Goal: Check status: Check status

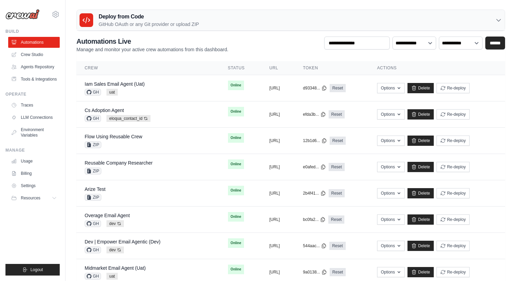
click at [61, 13] on div "[EMAIL_ADDRESS][PERSON_NAME][DOMAIN_NAME] Docusign DS-DTS-GDA-Prod DS-DTS-Sandb…" at bounding box center [32, 140] width 65 height 281
click at [60, 16] on div "[EMAIL_ADDRESS][PERSON_NAME][DOMAIN_NAME] Docusign DS-DTS-GDA-Prod DS-DTS-Sandb…" at bounding box center [32, 140] width 65 height 281
click at [57, 16] on icon at bounding box center [56, 14] width 8 height 8
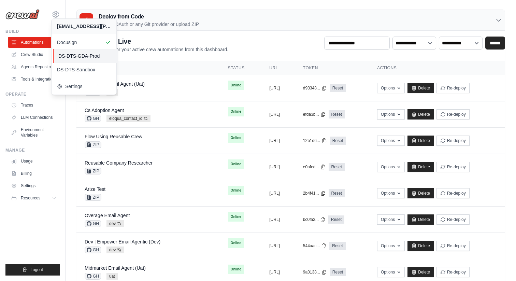
click at [69, 57] on span "DS-DTS-GDA-Prod" at bounding box center [85, 56] width 54 height 7
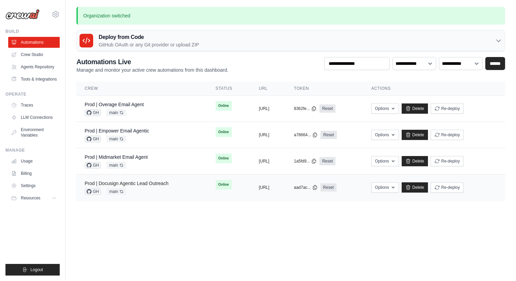
click at [141, 181] on link "Prod | Docusign Agentic Lead Outreach" at bounding box center [127, 182] width 84 height 5
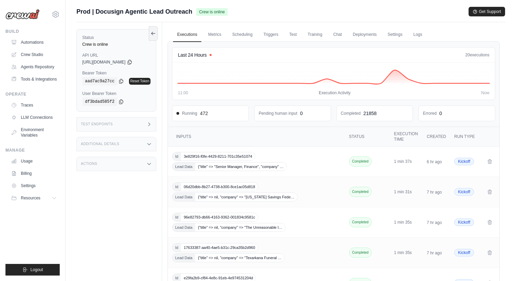
click at [126, 60] on span "[URL][DOMAIN_NAME]" at bounding box center [103, 61] width 43 height 5
click at [131, 63] on icon at bounding box center [130, 62] width 4 height 4
